Goal: Task Accomplishment & Management: Manage account settings

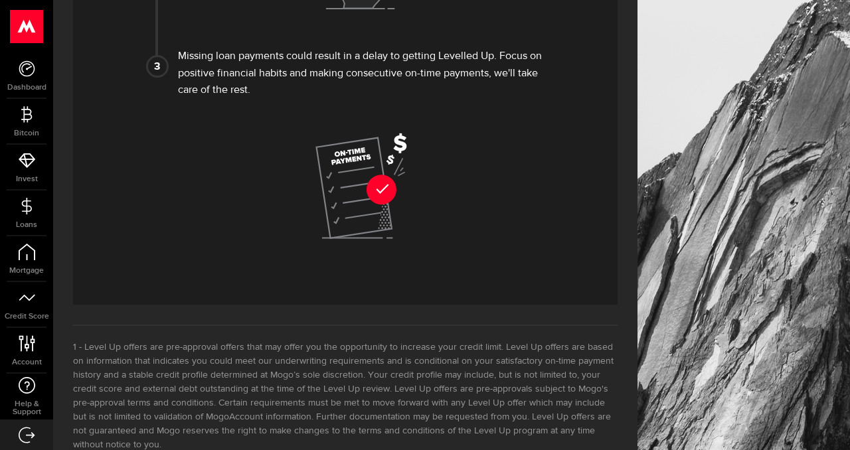
scroll to position [916, 0]
click at [33, 218] on link "Loans" at bounding box center [26, 213] width 53 height 45
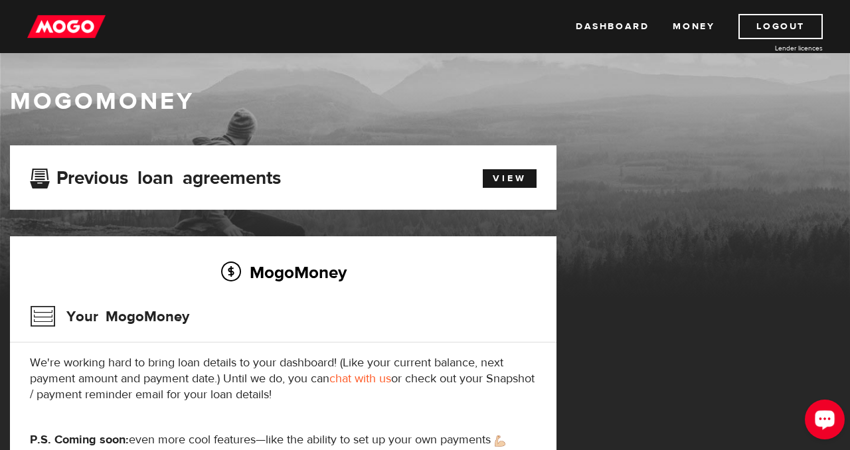
click at [821, 419] on icon "Open LiveChat chat widget" at bounding box center [825, 419] width 13 height 9
click at [581, 157] on div "MogoMoney Your MogoMoney application Expired Your MogoMoney credit decision has…" at bounding box center [425, 326] width 850 height 363
